Goal: Check status: Check status

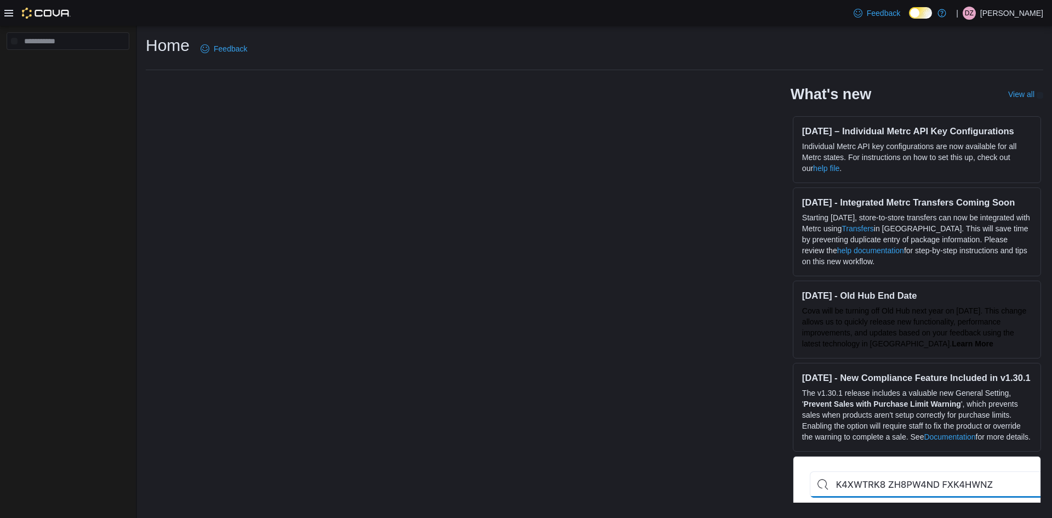
click at [9, 19] on div at bounding box center [37, 13] width 66 height 26
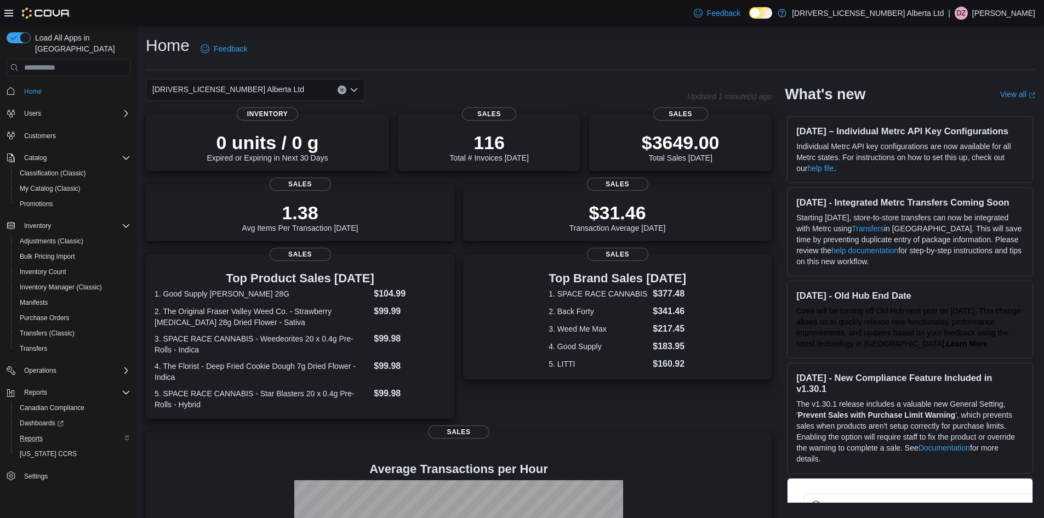
click at [52, 432] on div "Reports" at bounding box center [72, 438] width 115 height 13
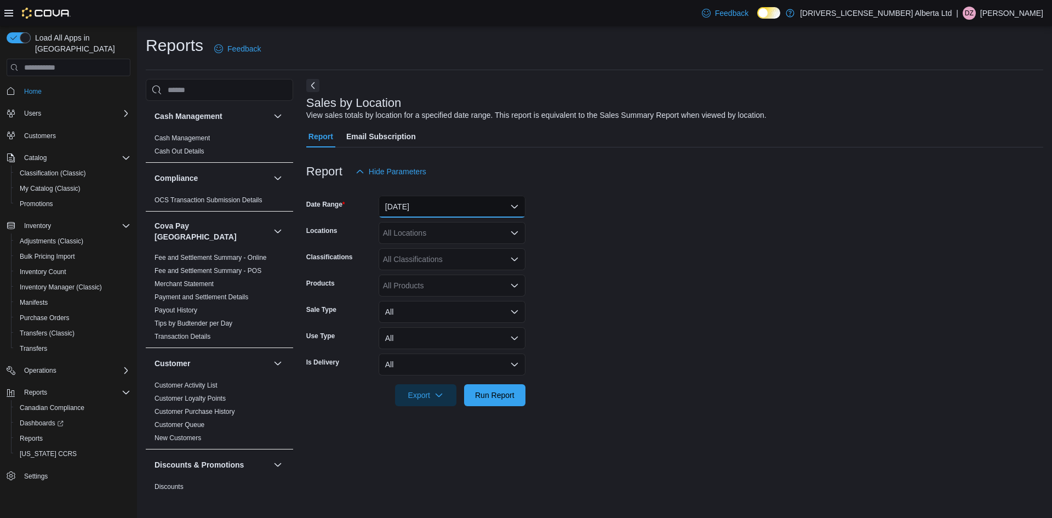
click at [501, 198] on button "Yesterday" at bounding box center [452, 207] width 147 height 22
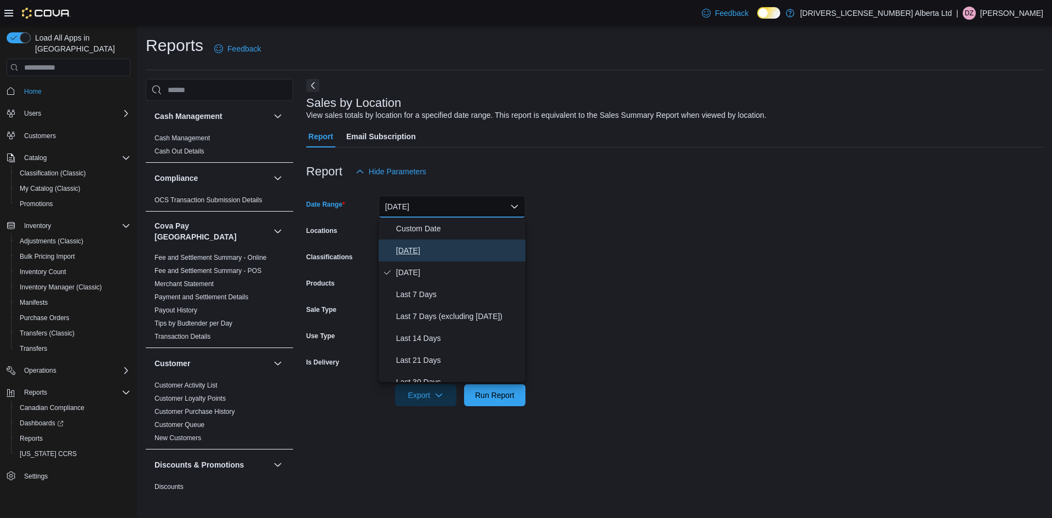
click at [502, 252] on span "Today" at bounding box center [458, 250] width 125 height 13
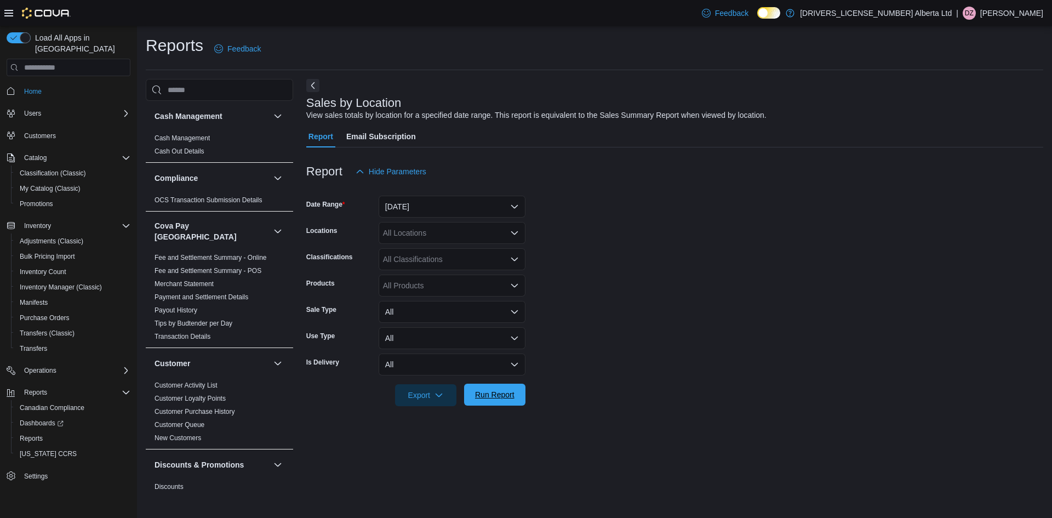
click at [515, 401] on span "Run Report" at bounding box center [495, 395] width 48 height 22
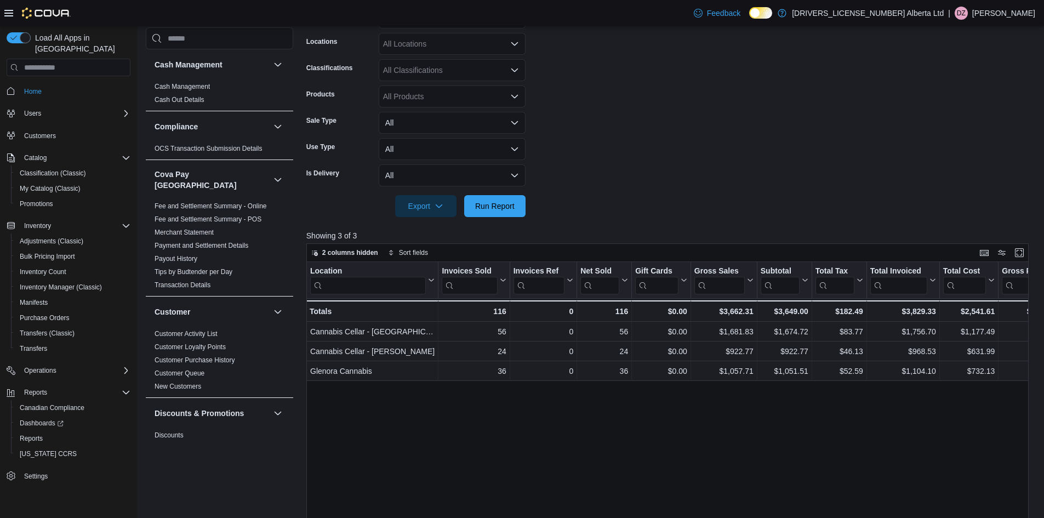
scroll to position [164, 0]
